Goal: Information Seeking & Learning: Learn about a topic

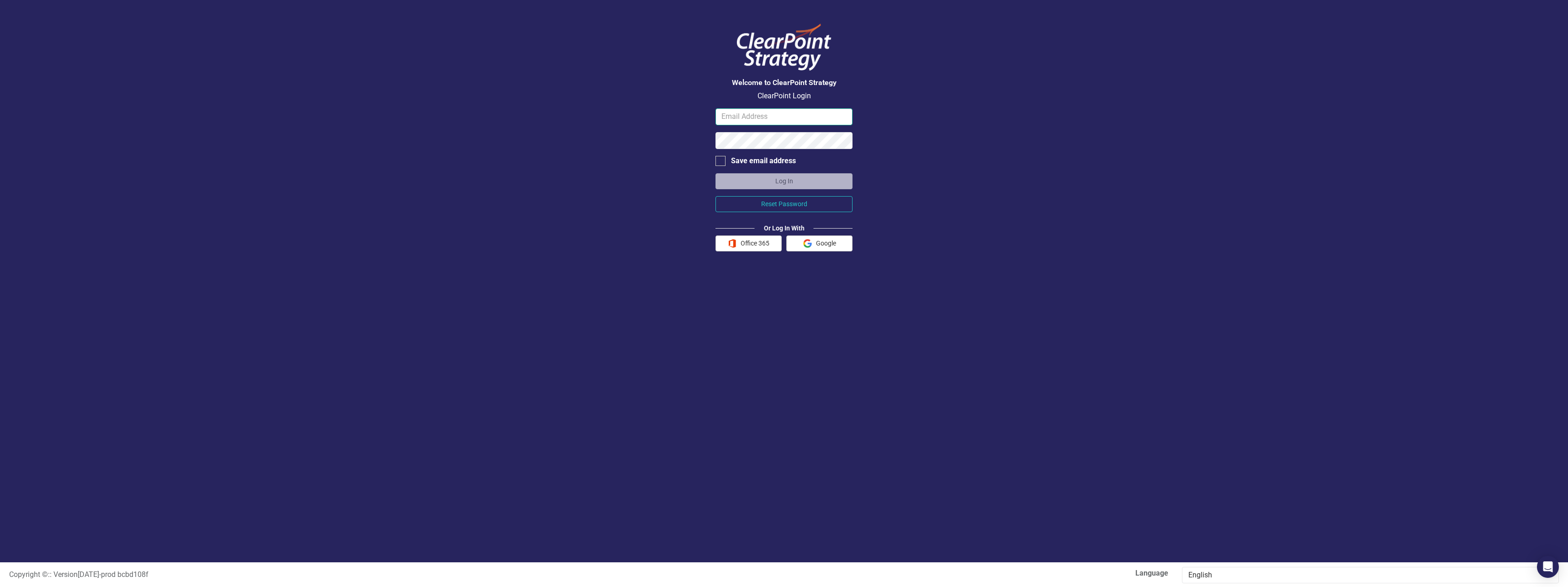
click at [771, 112] on input "email" at bounding box center [784, 116] width 137 height 17
type input "jyip@dart.org"
click at [776, 183] on button "Log In" at bounding box center [784, 181] width 137 height 16
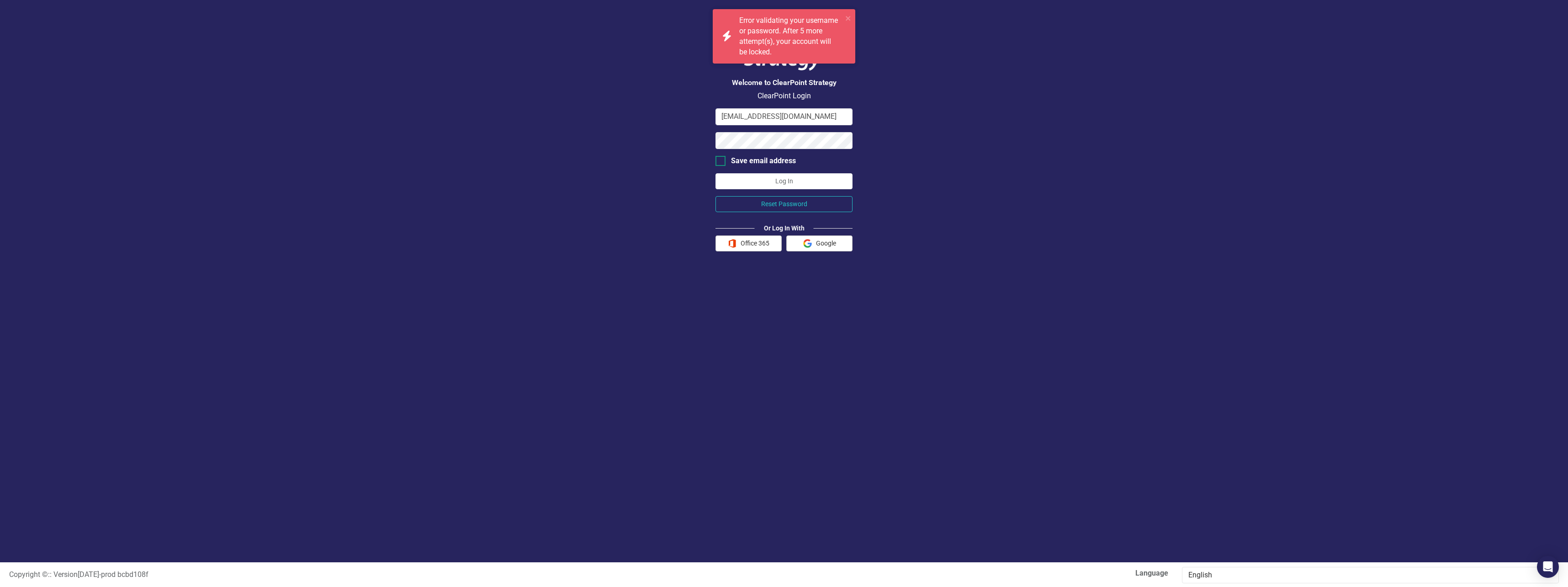
click at [722, 158] on div at bounding box center [720, 161] width 10 height 10
click at [721, 158] on input "Save email address" at bounding box center [718, 159] width 6 height 6
click at [677, 140] on div "Welcome to ClearPoint Strategy ClearPoint Login jyip@dart.org Save email addres…" at bounding box center [784, 281] width 1568 height 563
drag, startPoint x: 989, startPoint y: 213, endPoint x: 984, endPoint y: 213, distance: 5.0
click at [989, 213] on div "Welcome to ClearPoint Strategy ClearPoint Login jyip@dart.org Save email addres…" at bounding box center [784, 281] width 1568 height 563
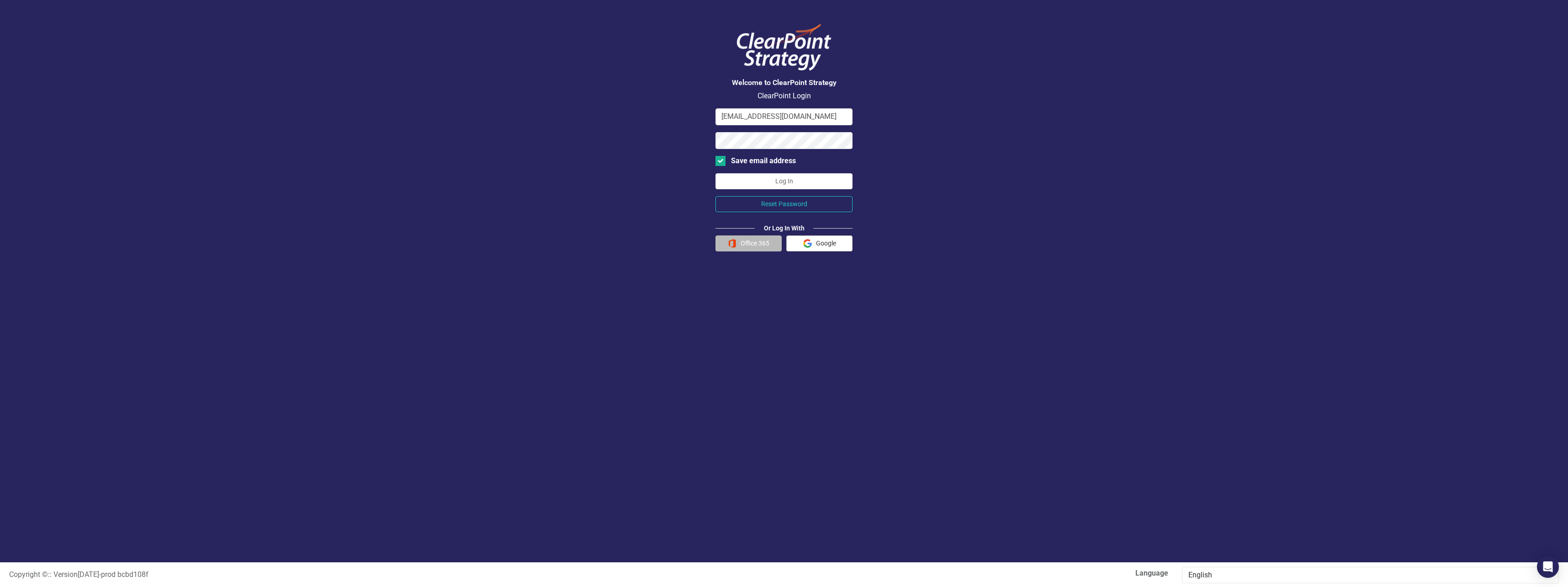
click at [755, 244] on button "Office 365" at bounding box center [748, 243] width 66 height 16
click at [765, 241] on button "Office 365" at bounding box center [748, 243] width 66 height 16
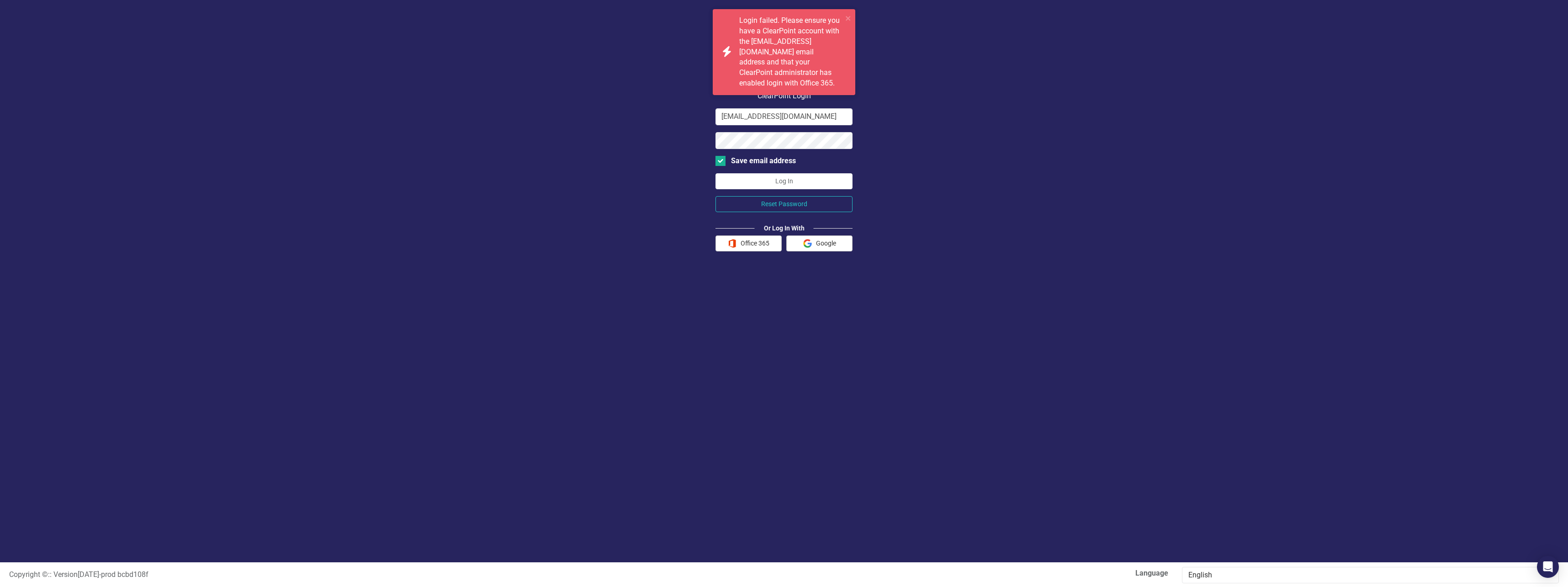
click at [940, 72] on div "Welcome to ClearPoint Strategy ClearPoint Login jyip@dart.org Save email addres…" at bounding box center [784, 281] width 1568 height 563
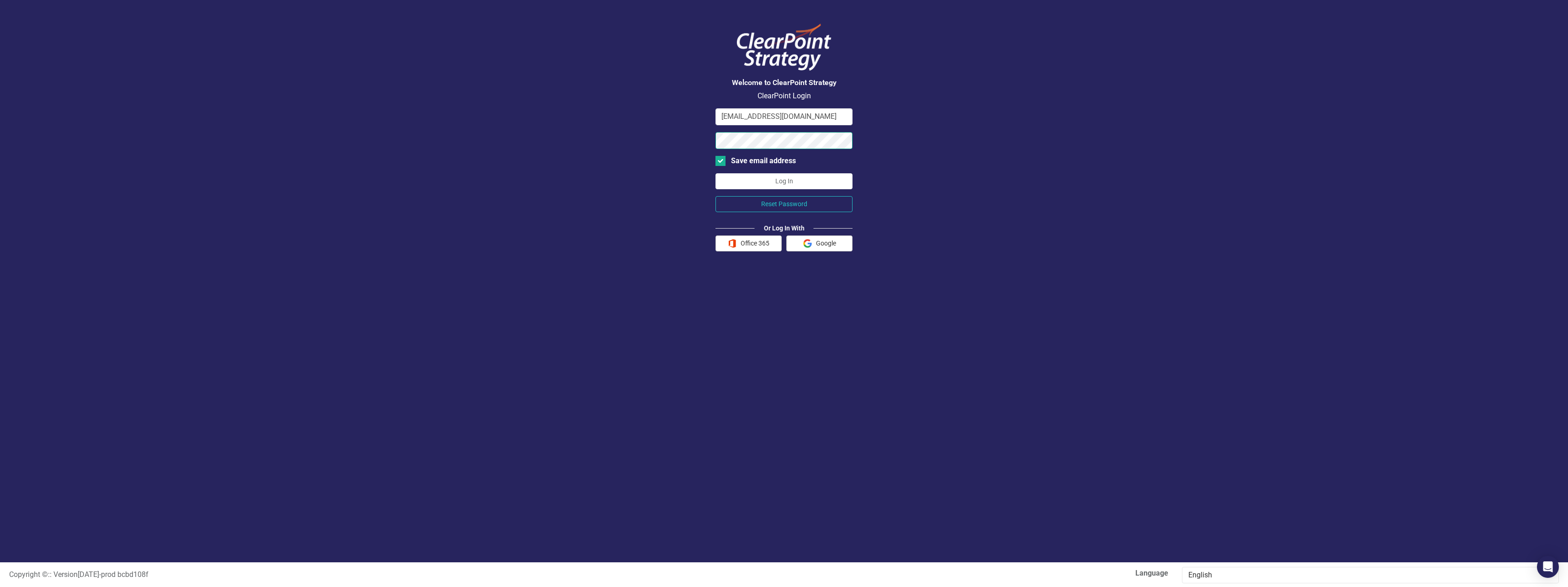
click at [672, 123] on div "Welcome to ClearPoint Strategy ClearPoint Login jyip@dart.org Save email addres…" at bounding box center [784, 281] width 1568 height 563
click at [959, 158] on div "Welcome to ClearPoint Strategy ClearPoint Login jyip@dart.org Save email addres…" at bounding box center [784, 281] width 1568 height 563
click at [791, 183] on button "Log In" at bounding box center [784, 181] width 137 height 16
click at [760, 238] on button "Office 365" at bounding box center [748, 243] width 66 height 16
click at [724, 160] on div at bounding box center [720, 161] width 10 height 10
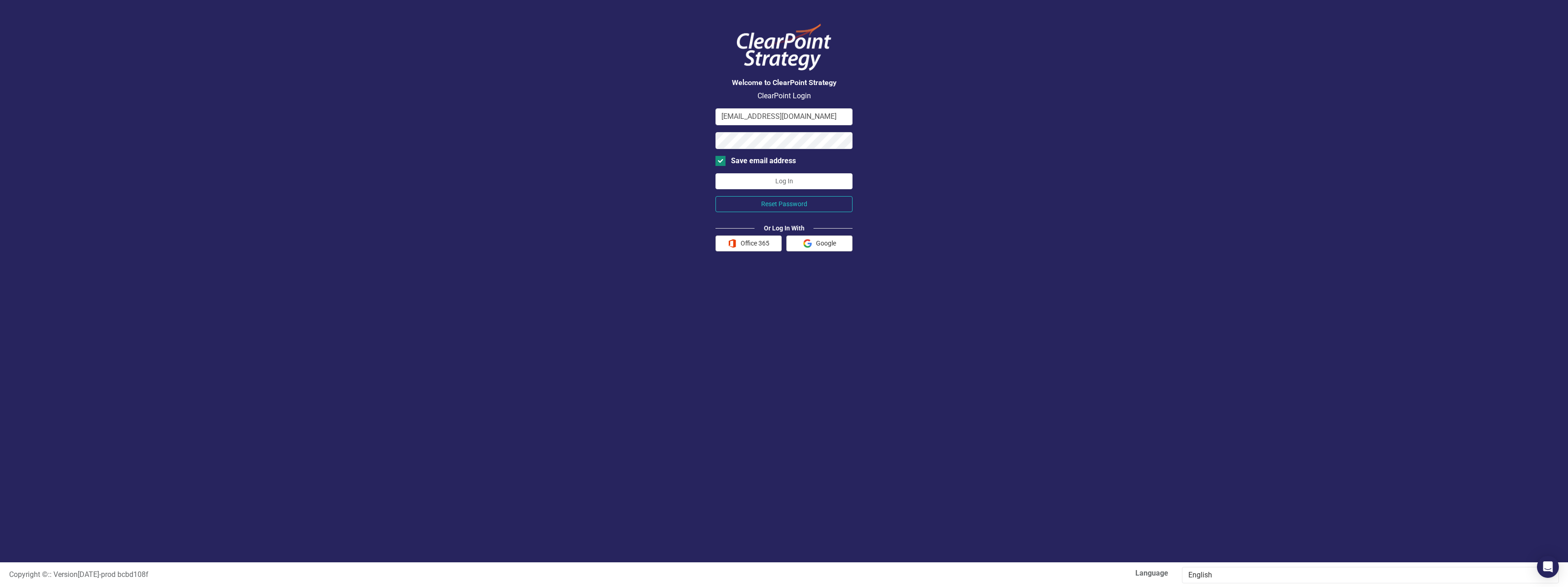
click at [721, 160] on input "Save email address" at bounding box center [718, 159] width 6 height 6
checkbox input "false"
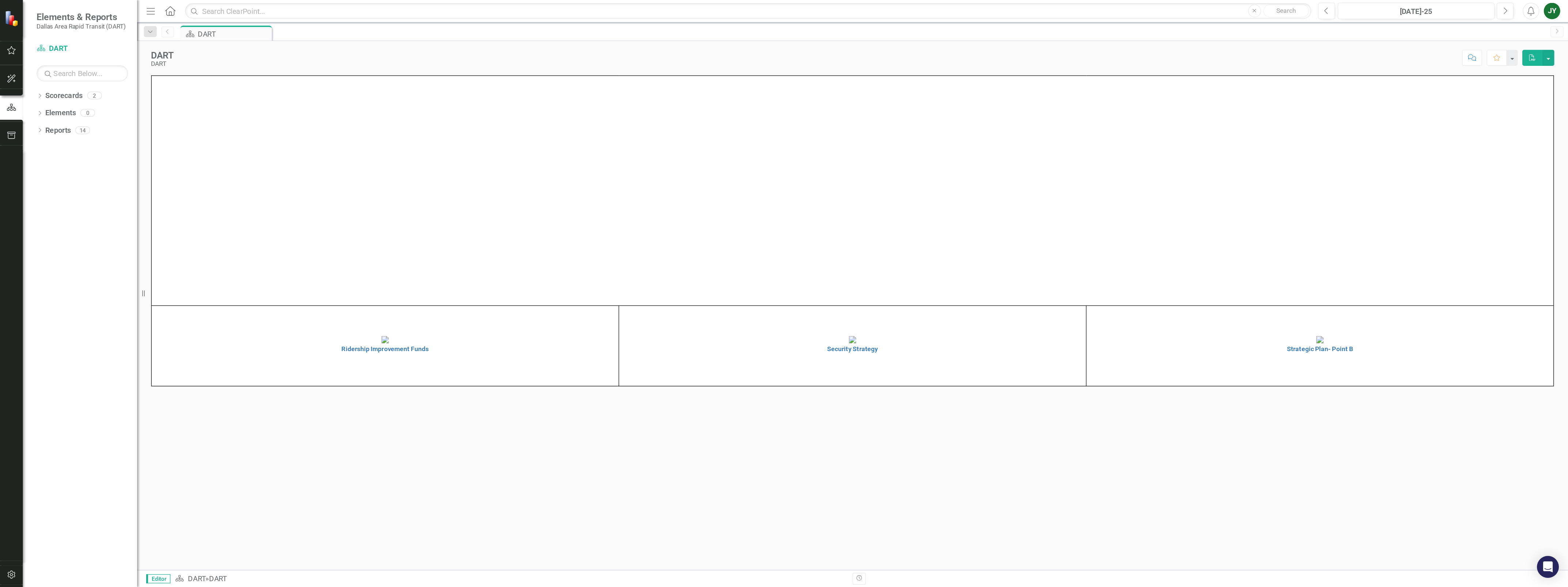
scroll to position [37, 0]
click at [1062, 282] on h4 "Strategic Plan- Point B" at bounding box center [1056, 279] width 370 height 5
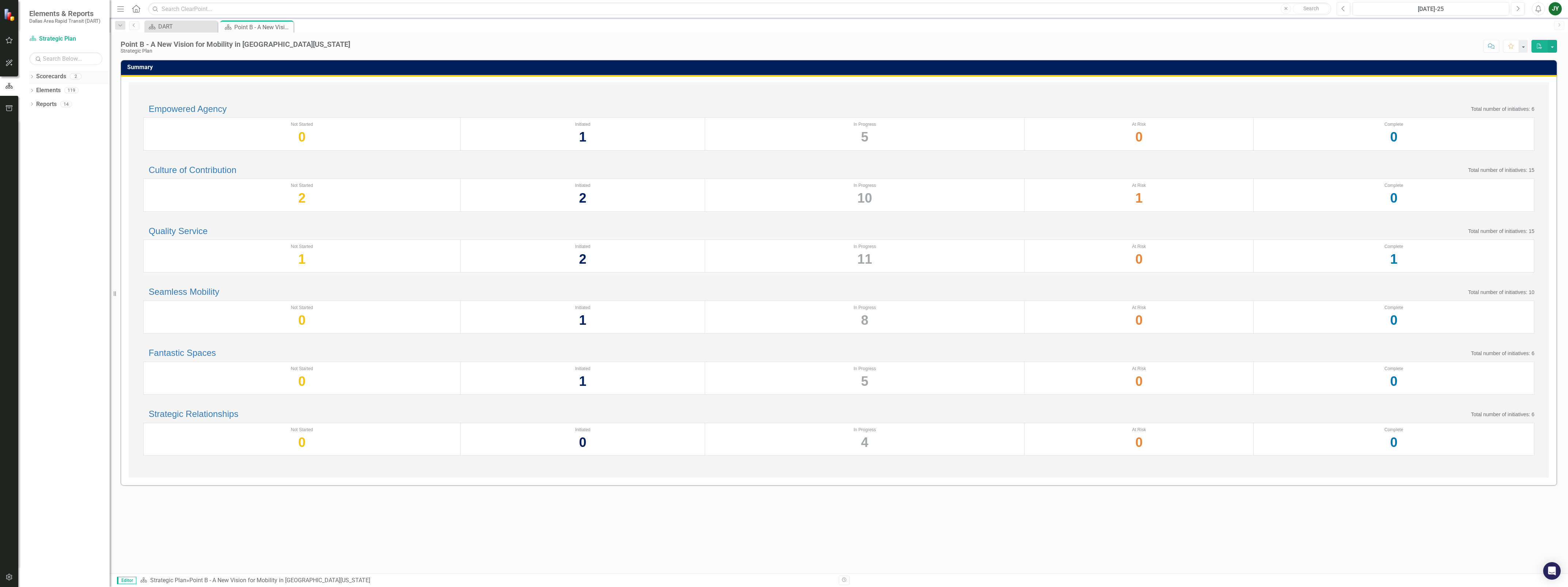
click at [31, 76] on icon "Dropdown" at bounding box center [32, 77] width 5 height 4
click at [30, 104] on icon "Dropdown" at bounding box center [32, 105] width 5 height 4
click at [66, 128] on link "Initiative Initiatives" at bounding box center [57, 132] width 35 height 9
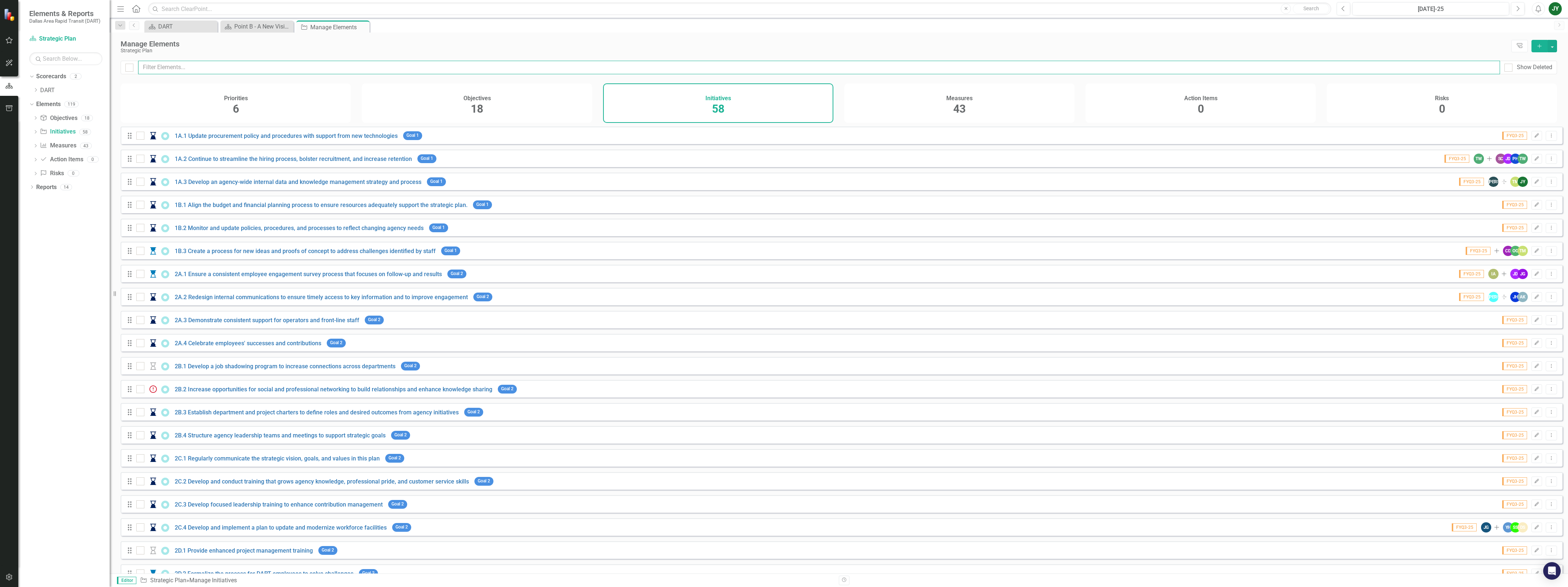
click at [170, 66] on input "text" at bounding box center [819, 68] width 1362 height 13
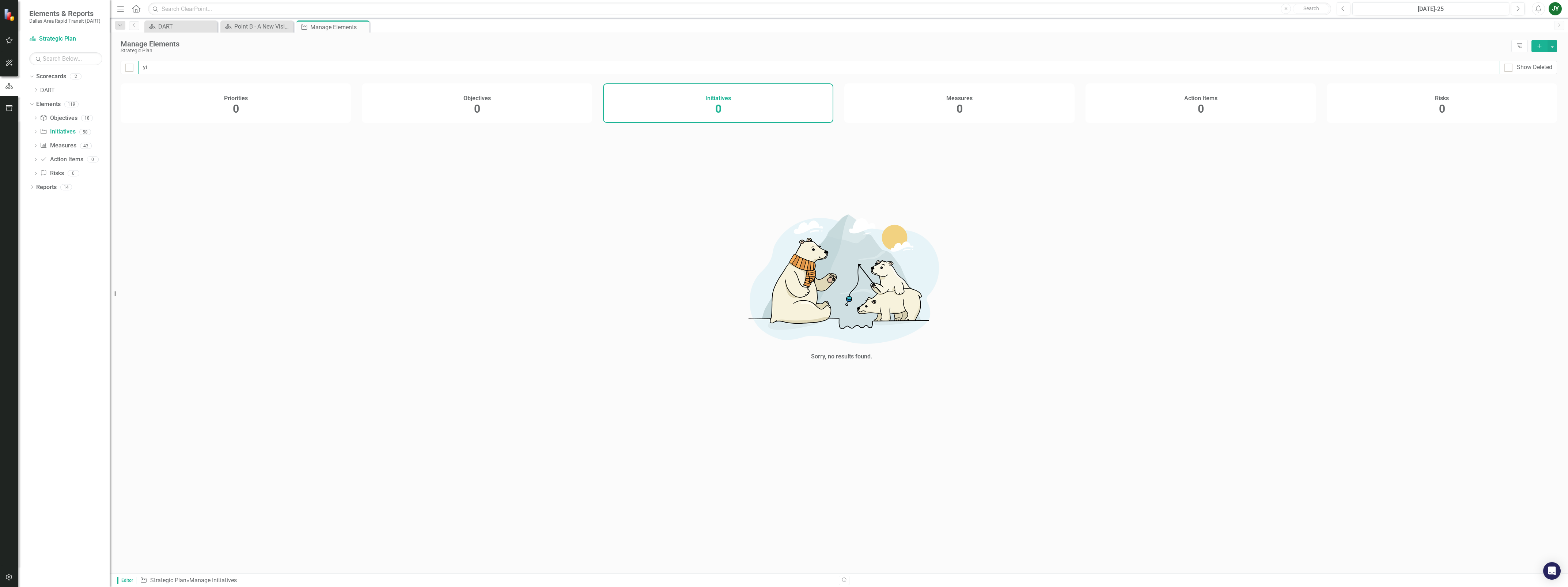
type input "y"
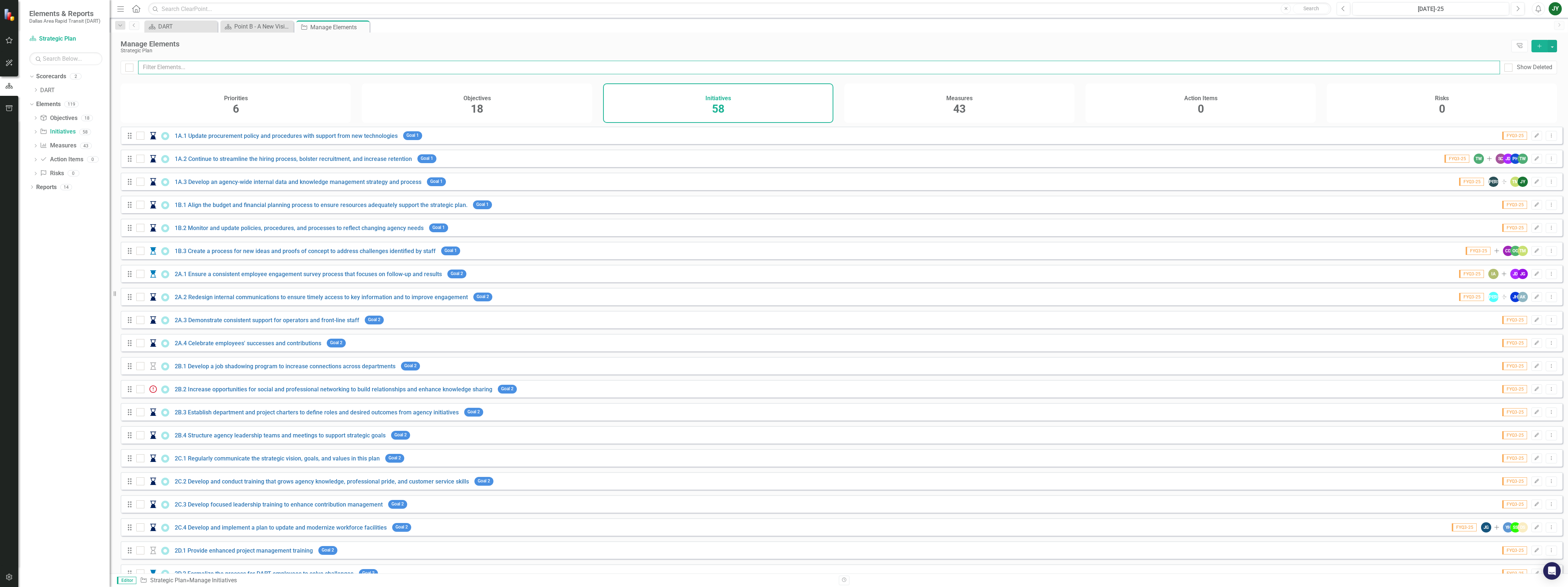
checkbox input "false"
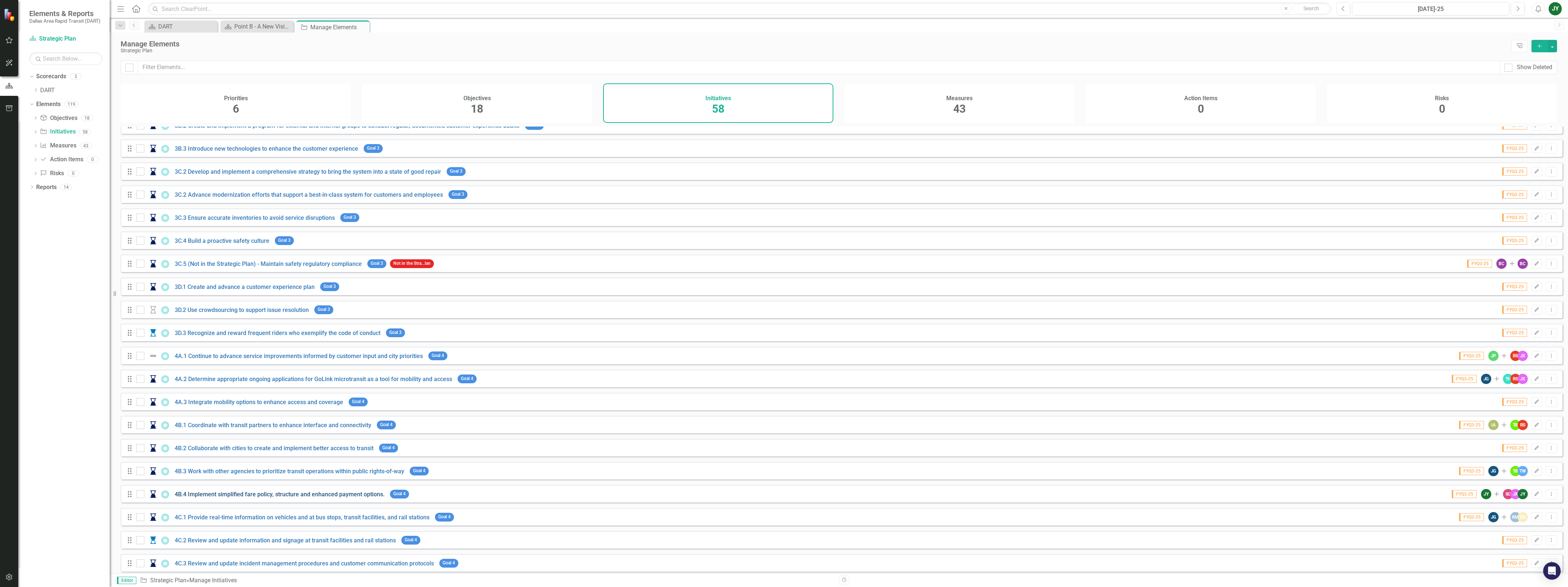
click at [196, 469] on link "4B.4 Implement simplified fare policy, structure and enhanced payment options." at bounding box center [279, 494] width 210 height 7
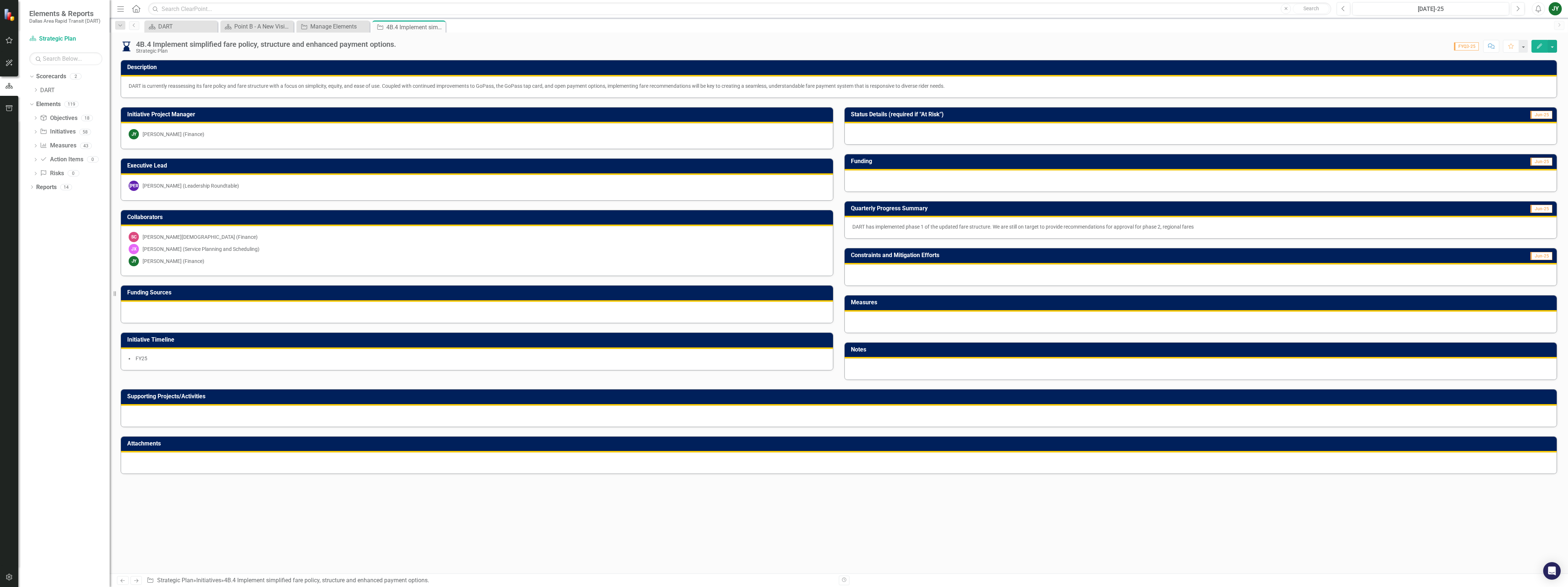
drag, startPoint x: 982, startPoint y: 228, endPoint x: 1095, endPoint y: 227, distance: 113.0
click at [1095, 227] on p "DART has implemented phase 1 of the updated fare structure. We are still on tar…" at bounding box center [1200, 227] width 696 height 7
drag, startPoint x: 1207, startPoint y: 227, endPoint x: 852, endPoint y: 228, distance: 355.0
click at [852, 228] on div "DART has implemented phase 1 of the updated fare structure. We are still on tar…" at bounding box center [1201, 228] width 712 height 21
click at [1254, 212] on span "Jun-25" at bounding box center [1541, 208] width 22 height 8
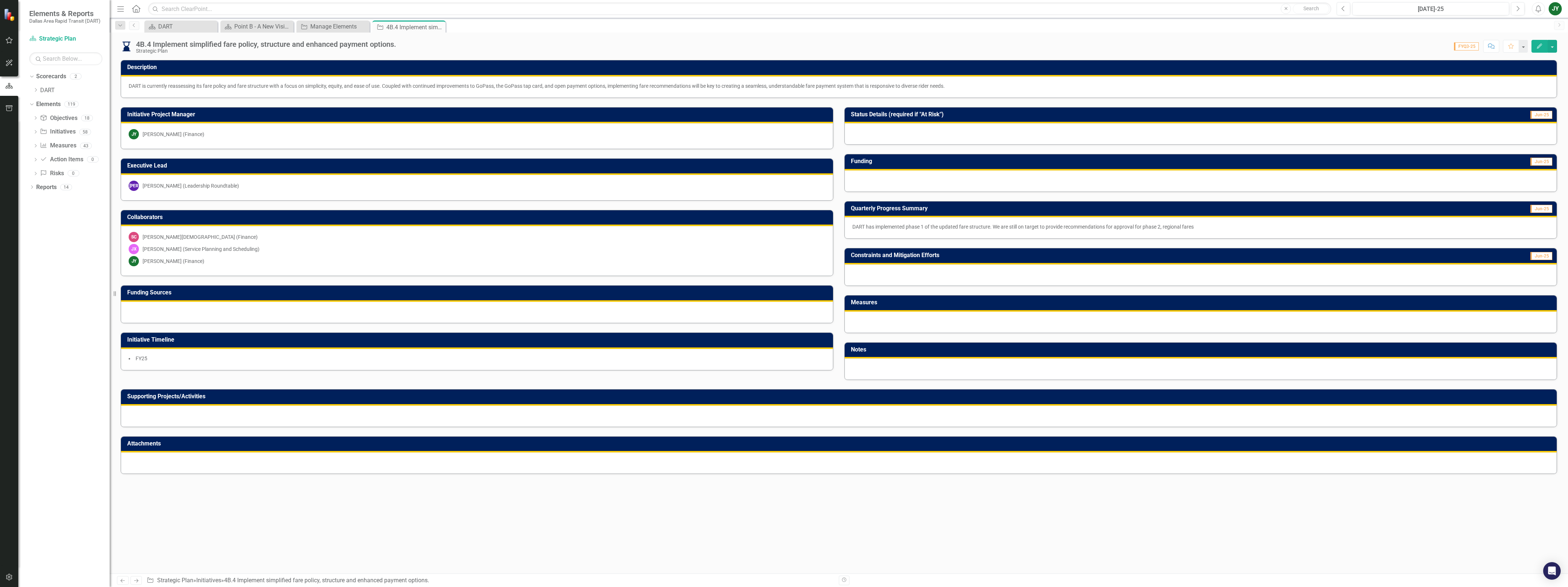
drag, startPoint x: 853, startPoint y: 229, endPoint x: 1234, endPoint y: 239, distance: 381.1
click at [1230, 239] on div "DART has implemented phase 1 of the updated fare structure. We are still on tar…" at bounding box center [1201, 228] width 712 height 21
drag, startPoint x: 1391, startPoint y: 223, endPoint x: 1287, endPoint y: 223, distance: 104.0
click at [1254, 223] on div "DART has implemented phase 1 of the updated fare structure. We are still on tar…" at bounding box center [1201, 228] width 712 height 21
drag, startPoint x: 1201, startPoint y: 229, endPoint x: 921, endPoint y: 219, distance: 280.2
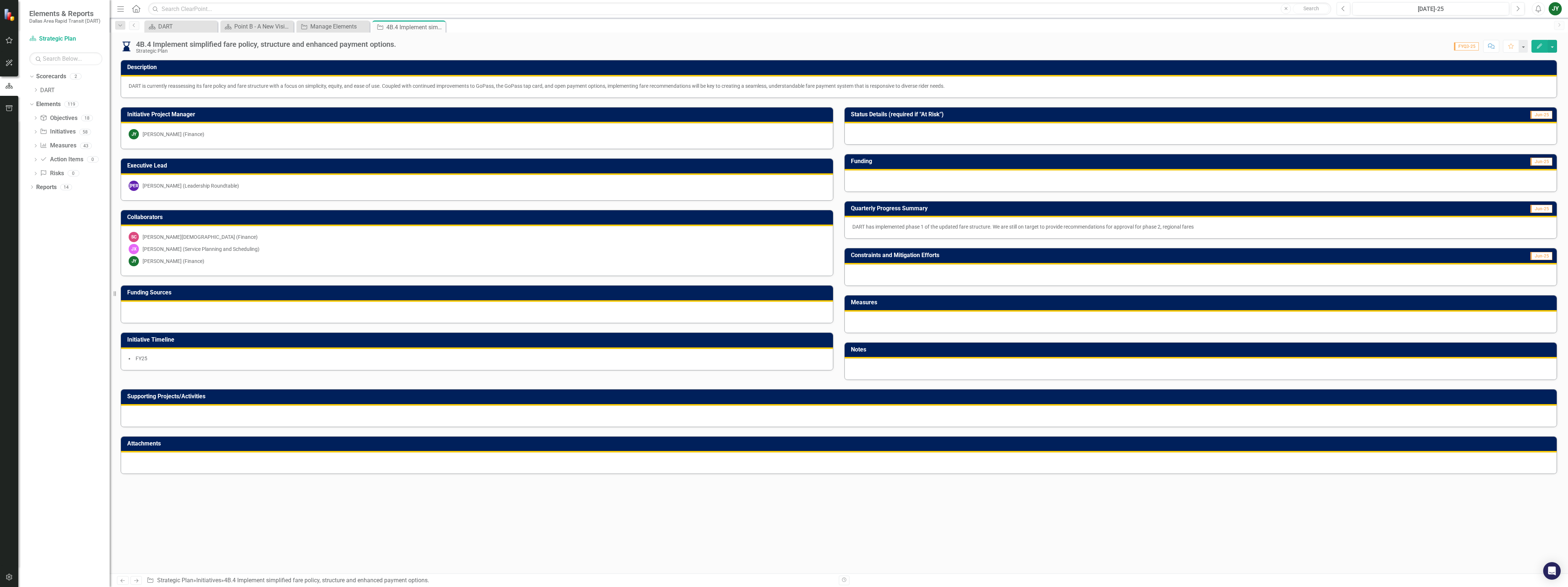
click at [921, 219] on div "DART has implemented phase 1 of the updated fare structure. We are still on tar…" at bounding box center [1201, 228] width 712 height 21
drag, startPoint x: 902, startPoint y: 228, endPoint x: 1298, endPoint y: 214, distance: 396.2
click at [1254, 214] on td "Quarterly Progress Summary" at bounding box center [1122, 209] width 542 height 12
click at [939, 227] on p "DART has implemented phase 1 of the updated fare structure. We are still on tar…" at bounding box center [1200, 227] width 696 height 7
drag, startPoint x: 851, startPoint y: 226, endPoint x: 1121, endPoint y: 216, distance: 270.2
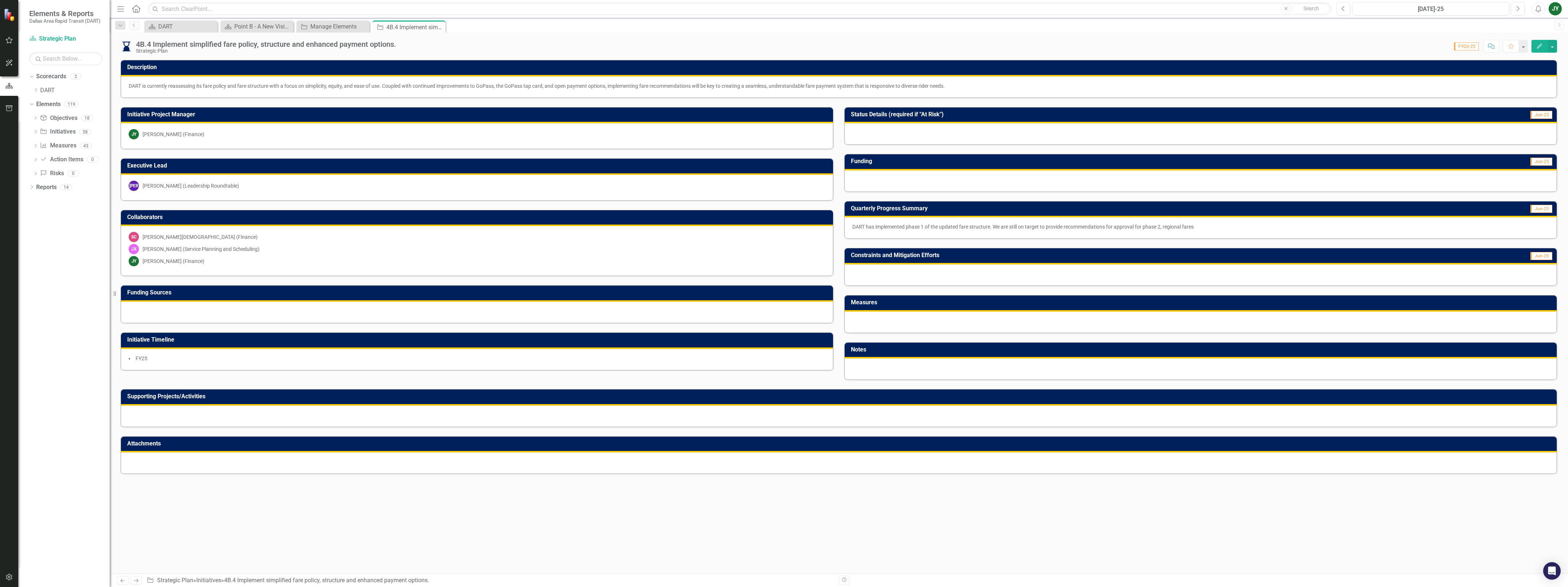
click at [1121, 216] on div "Quarterly Progress Summary Jun-25 DART has implemented phase 1 of the updated f…" at bounding box center [1200, 220] width 713 height 38
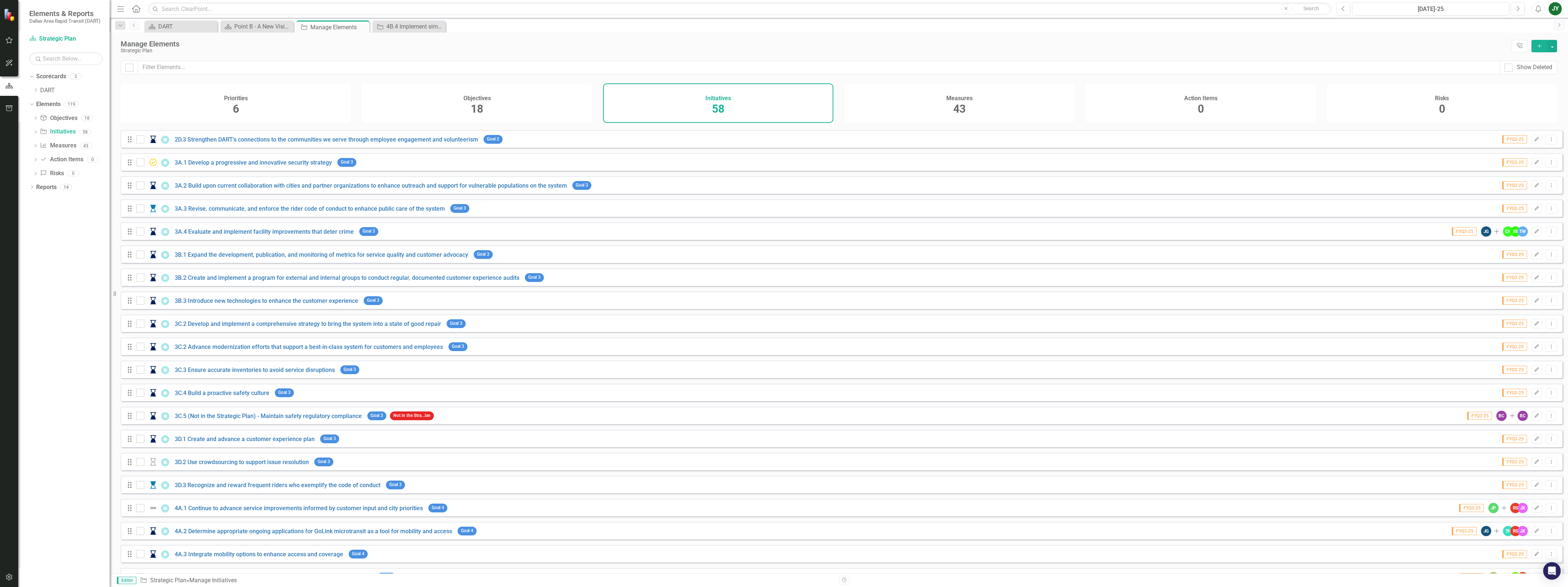
scroll to position [895, 0]
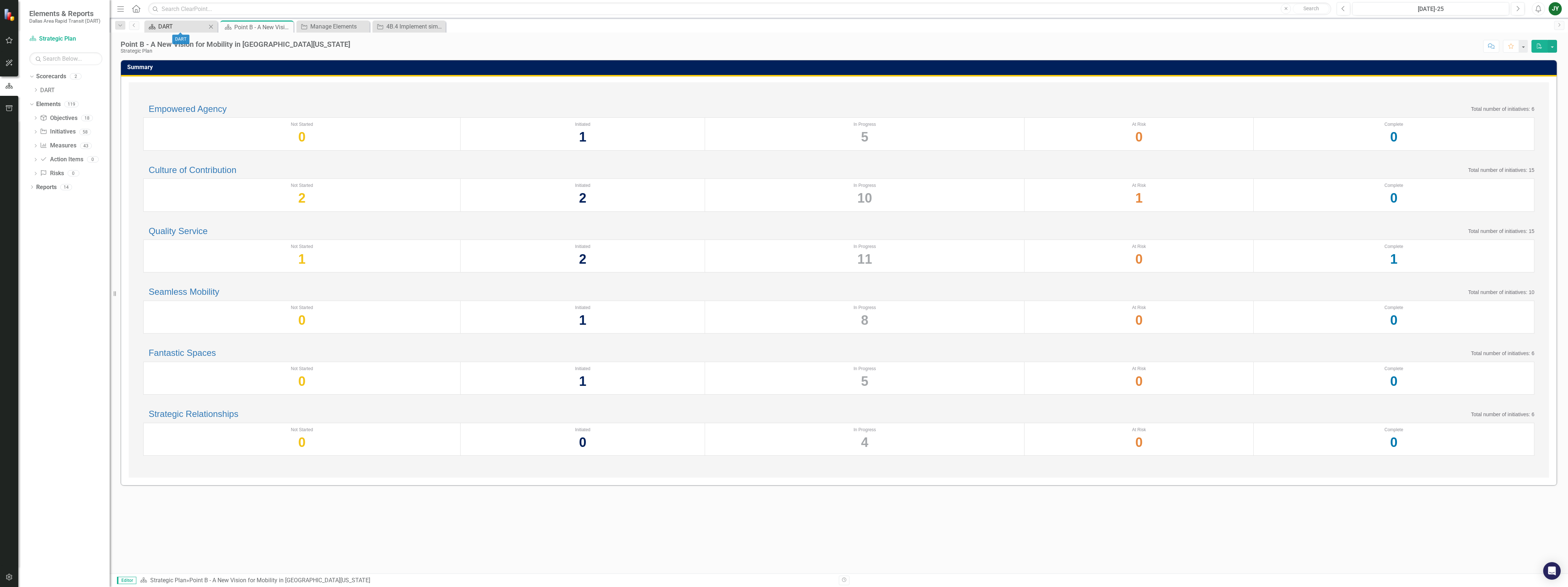
click at [182, 26] on div "DART" at bounding box center [182, 26] width 48 height 9
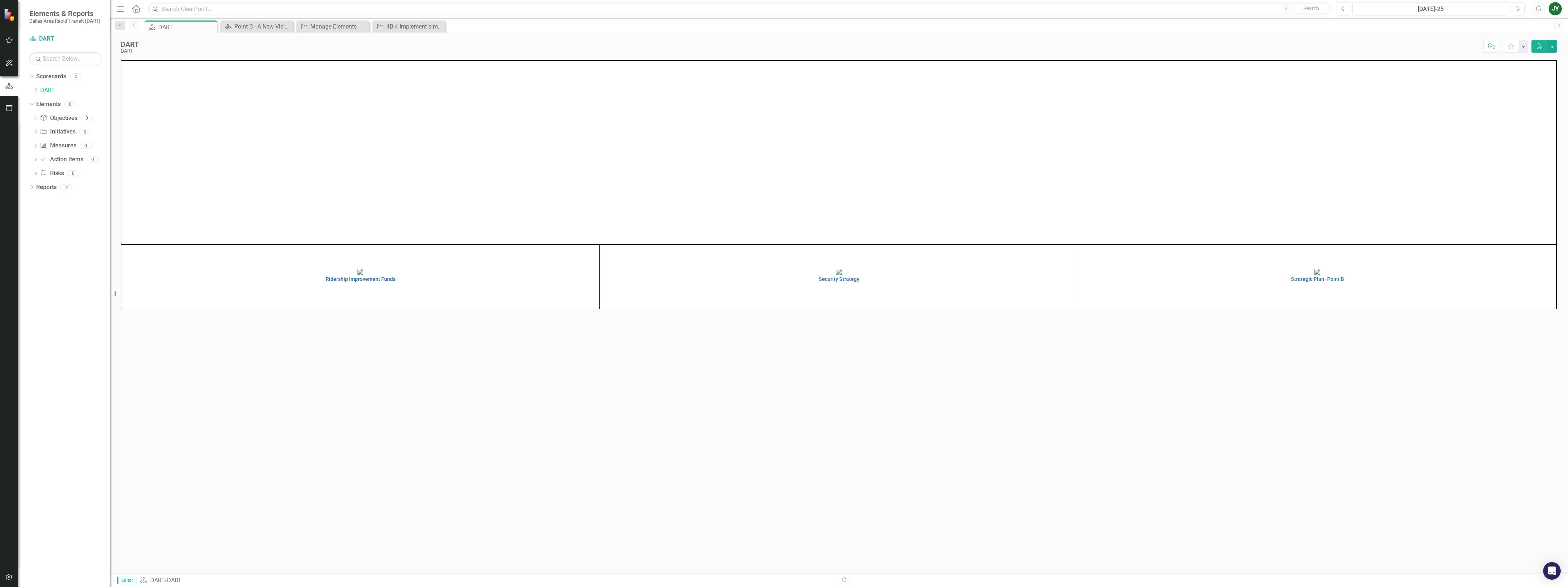
scroll to position [20, 0]
click at [842, 282] on h4 "Security Strategy" at bounding box center [838, 279] width 474 height 5
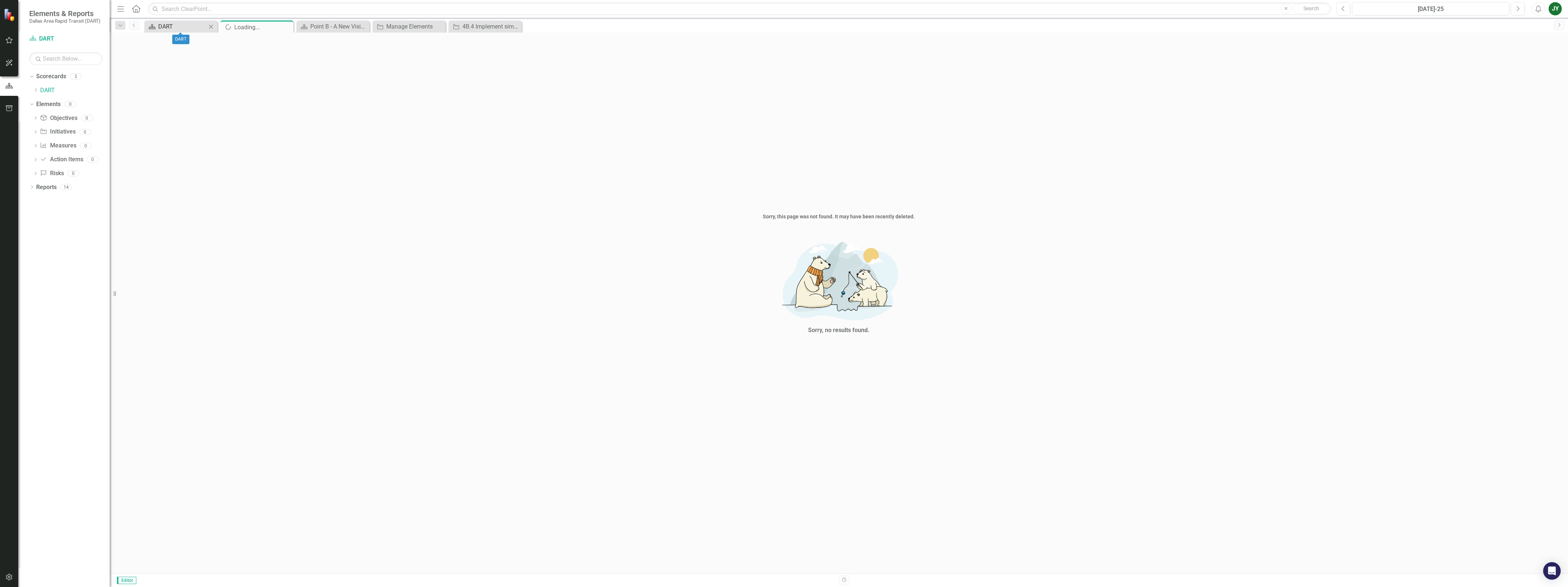
click at [175, 26] on div "DART" at bounding box center [182, 26] width 48 height 9
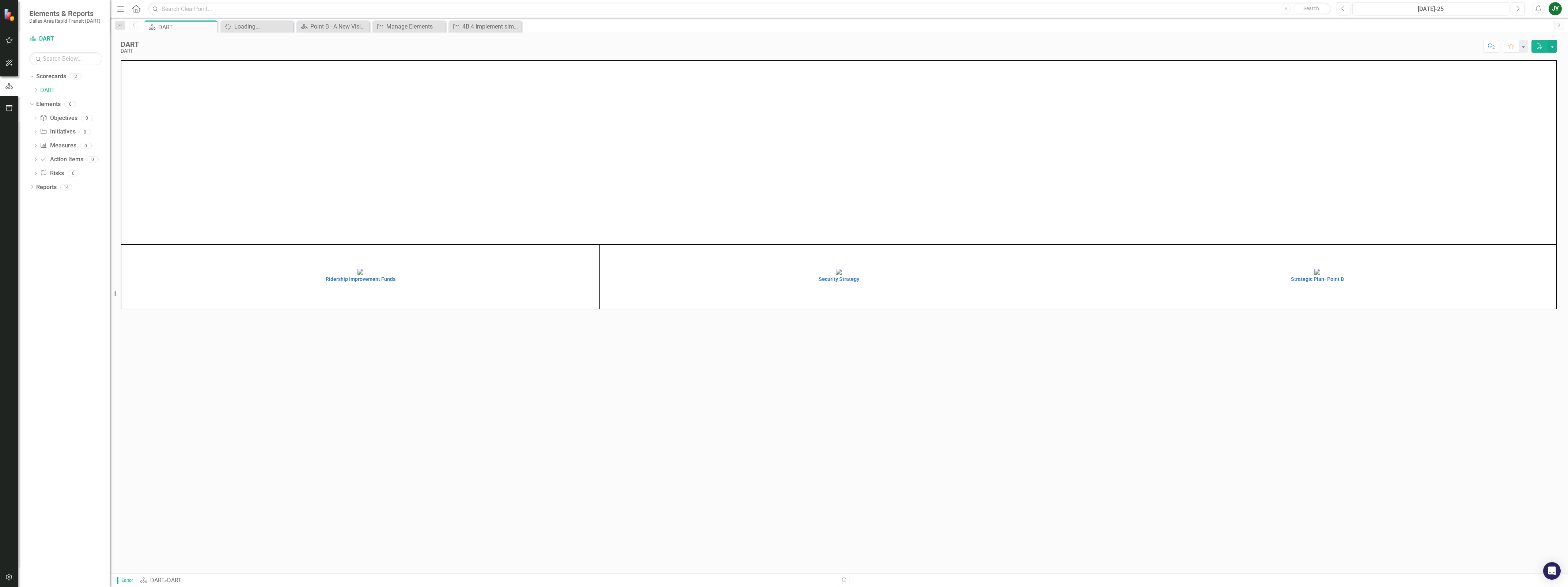
scroll to position [20, 0]
click at [836, 275] on img at bounding box center [839, 272] width 6 height 6
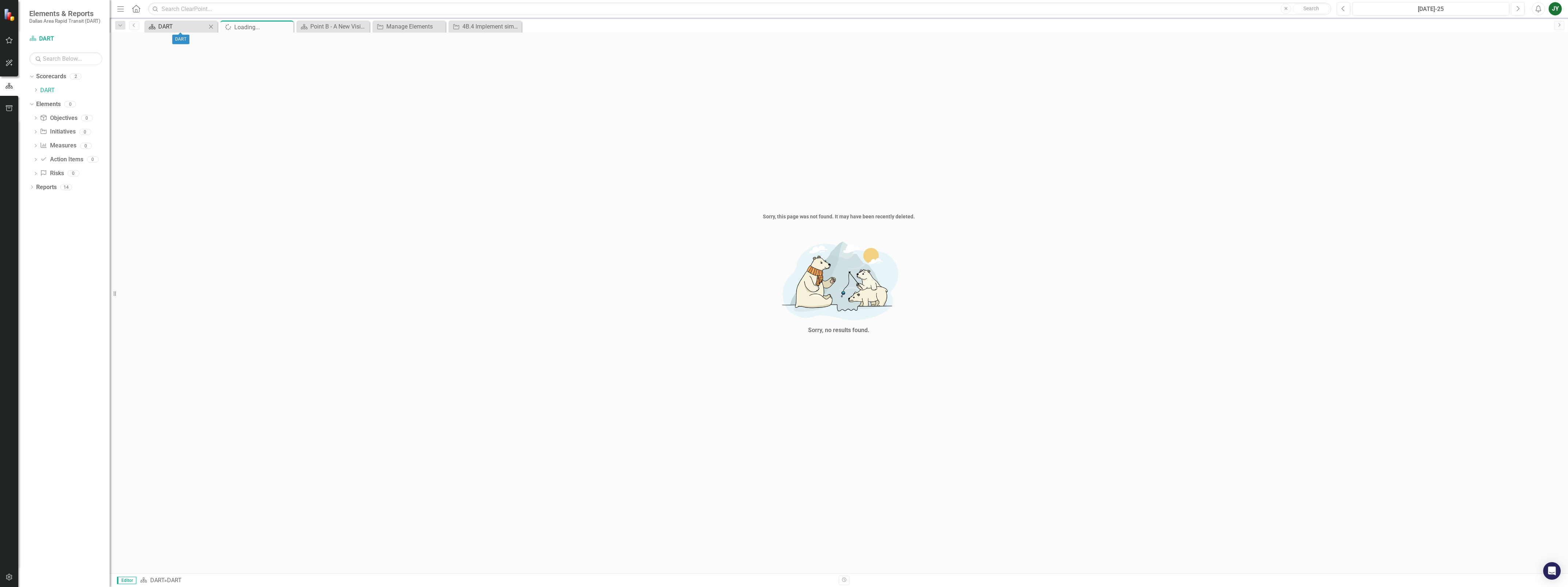
click at [173, 24] on div "DART" at bounding box center [182, 26] width 48 height 9
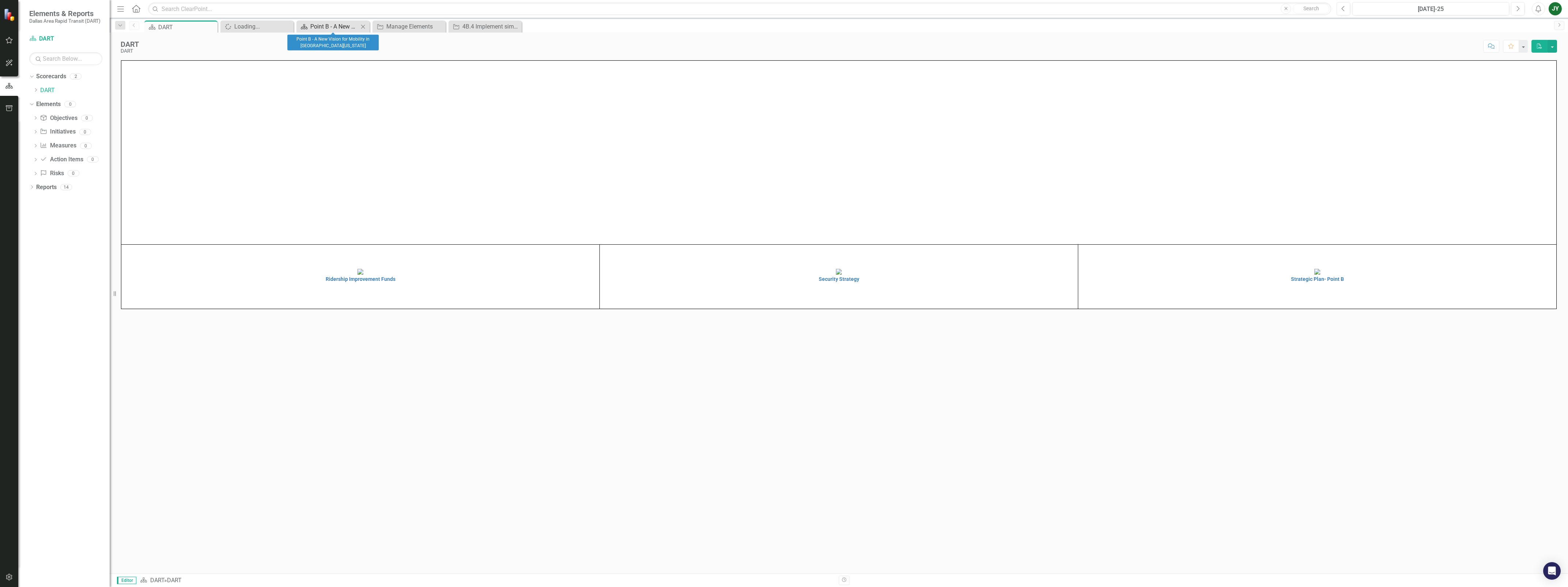
click at [330, 26] on div "Point B - A New Vision for Mobility in [GEOGRAPHIC_DATA][US_STATE]" at bounding box center [334, 26] width 48 height 9
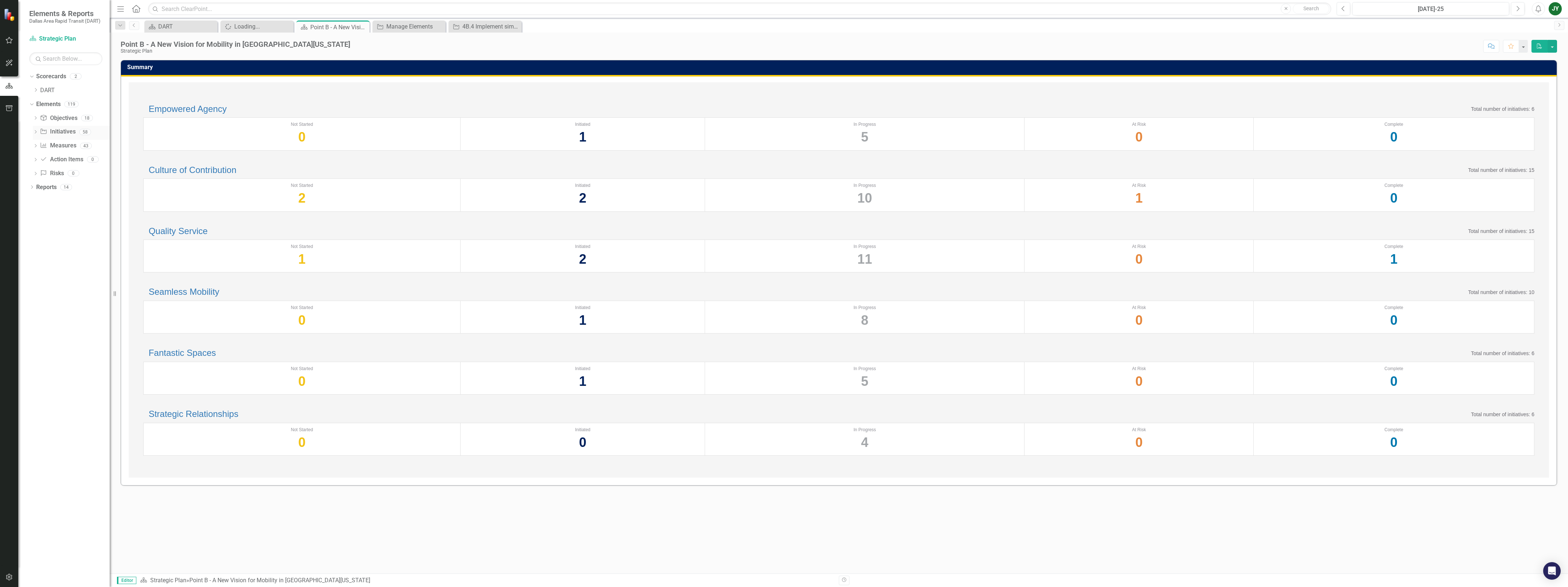
click at [35, 130] on icon "Dropdown" at bounding box center [35, 132] width 5 height 4
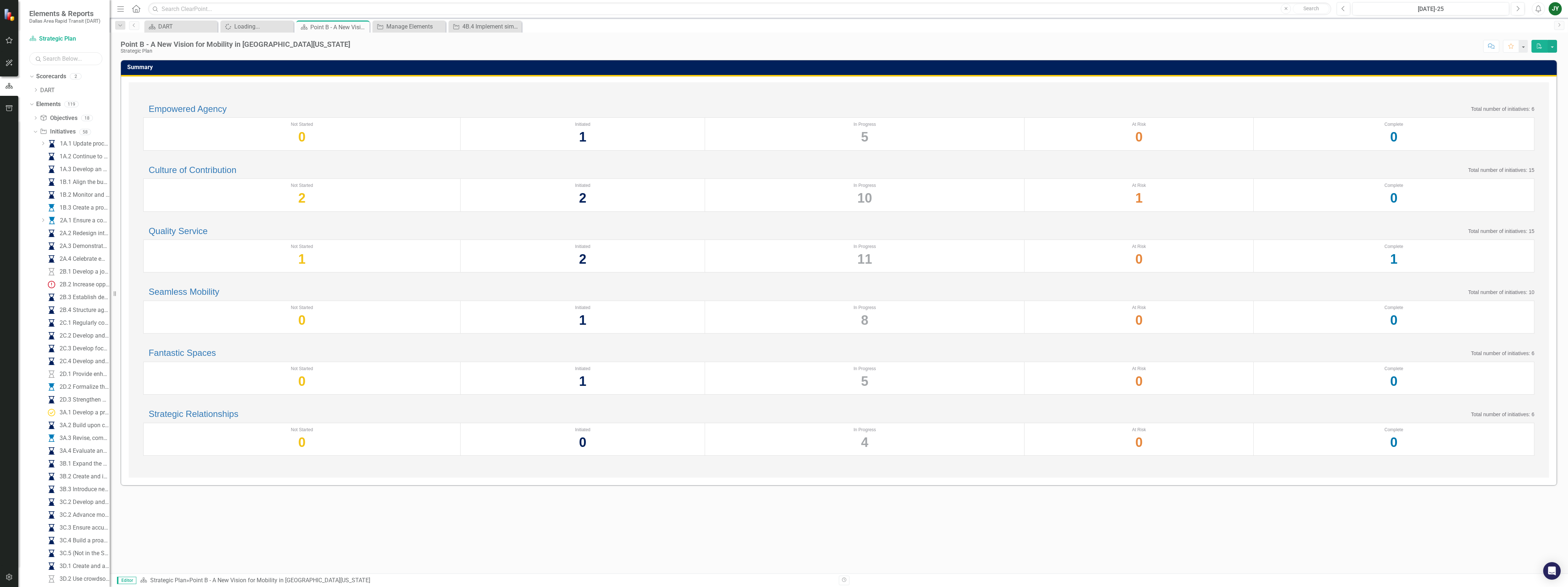
click at [65, 58] on input "text" at bounding box center [66, 58] width 73 height 13
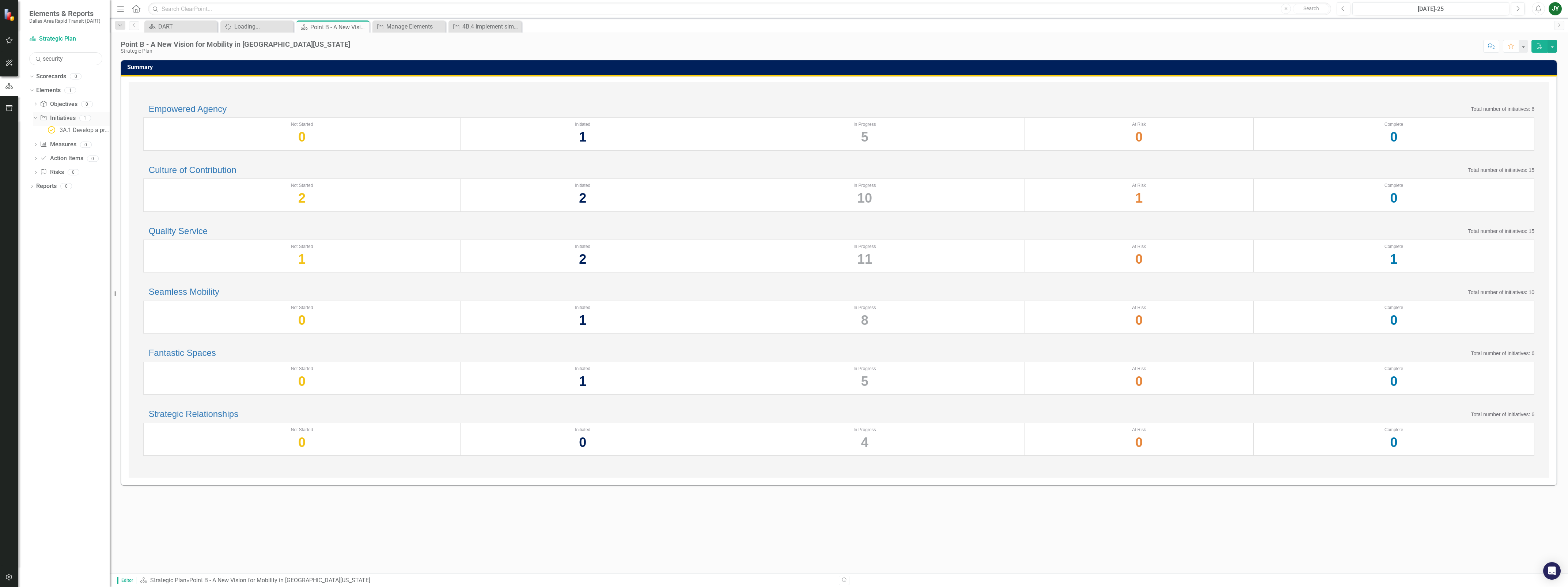
type input "security"
click at [64, 114] on link "Initiative Initiatives" at bounding box center [57, 118] width 35 height 9
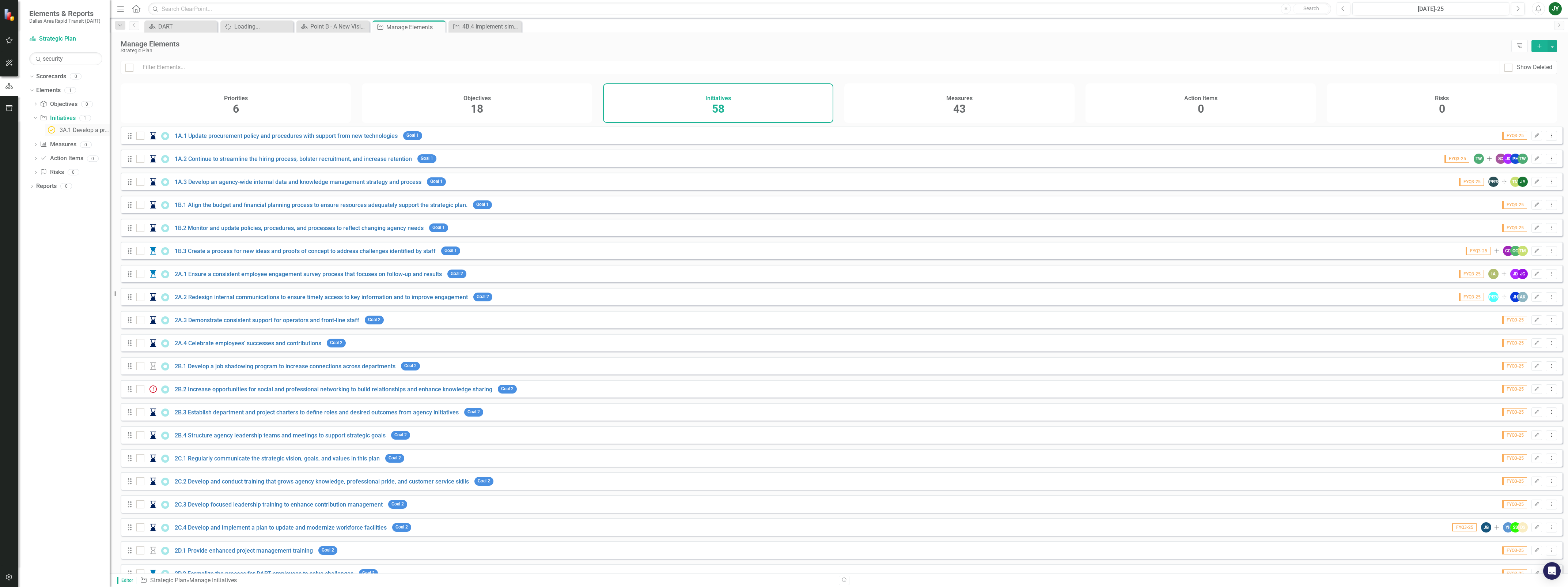
click at [77, 128] on div "3A.1 Develop a progressive and innovative security strategy" at bounding box center [85, 130] width 50 height 7
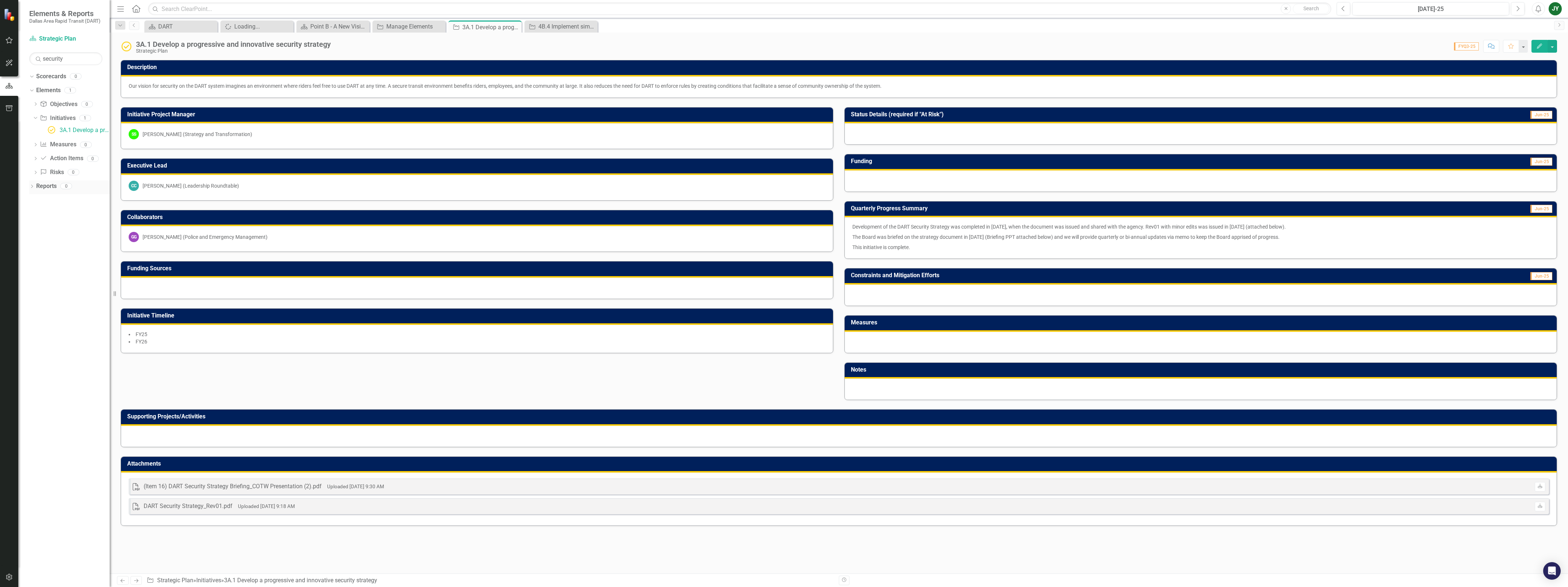
click at [30, 185] on icon "Dropdown" at bounding box center [32, 187] width 5 height 4
click at [183, 26] on div "DART" at bounding box center [182, 26] width 48 height 9
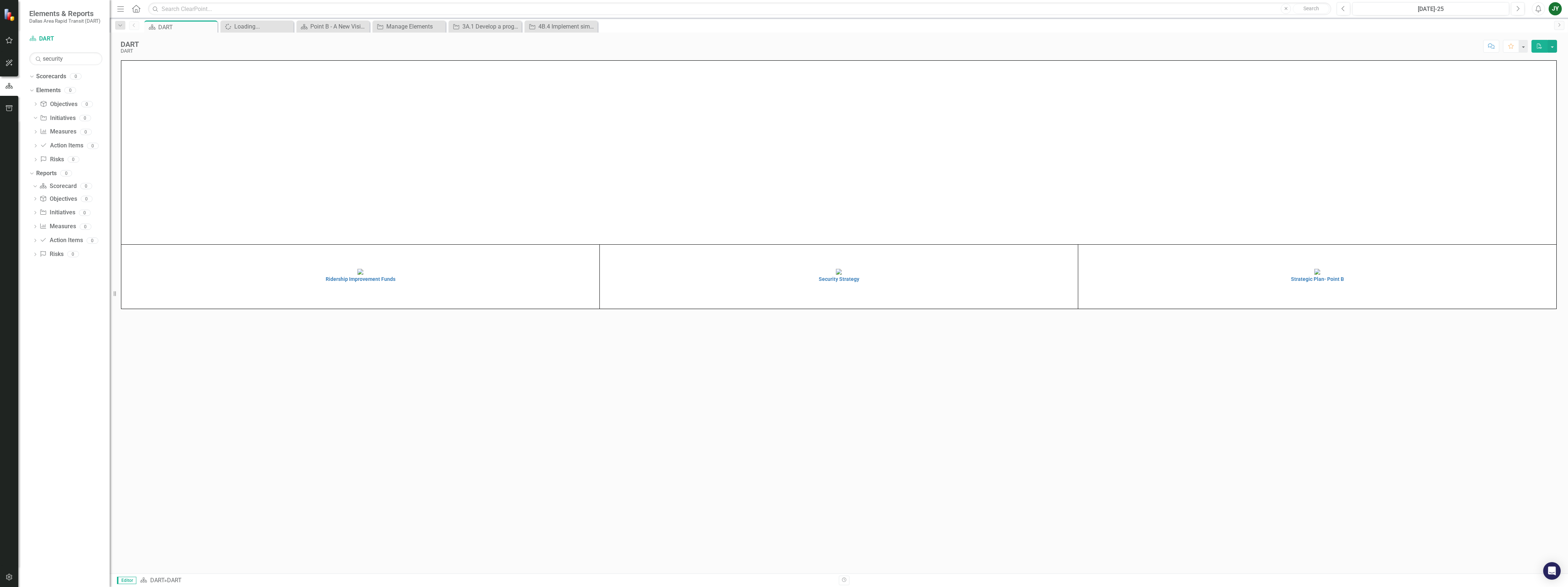
scroll to position [20, 0]
click at [1254, 282] on h4 "Strategic Plan- Point B" at bounding box center [1317, 279] width 474 height 5
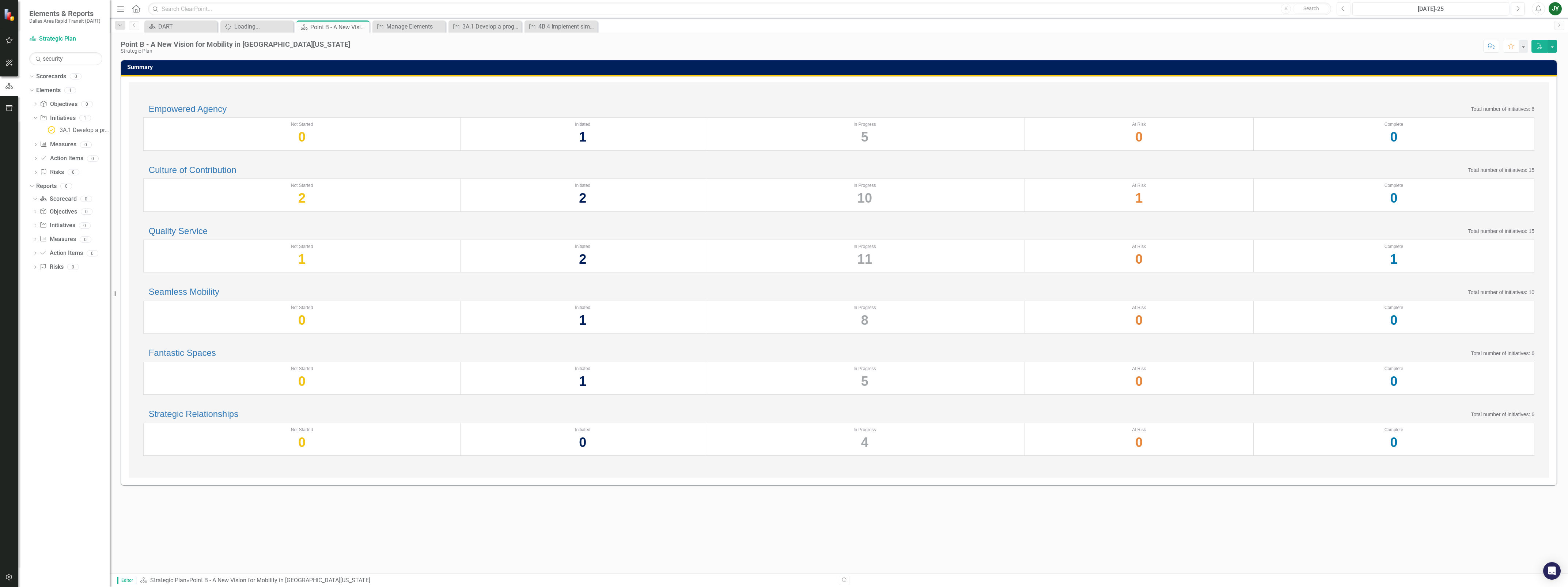
scroll to position [17, 0]
click at [1254, 269] on div "1" at bounding box center [1394, 259] width 273 height 19
